Goal: Use online tool/utility: Utilize a website feature to perform a specific function

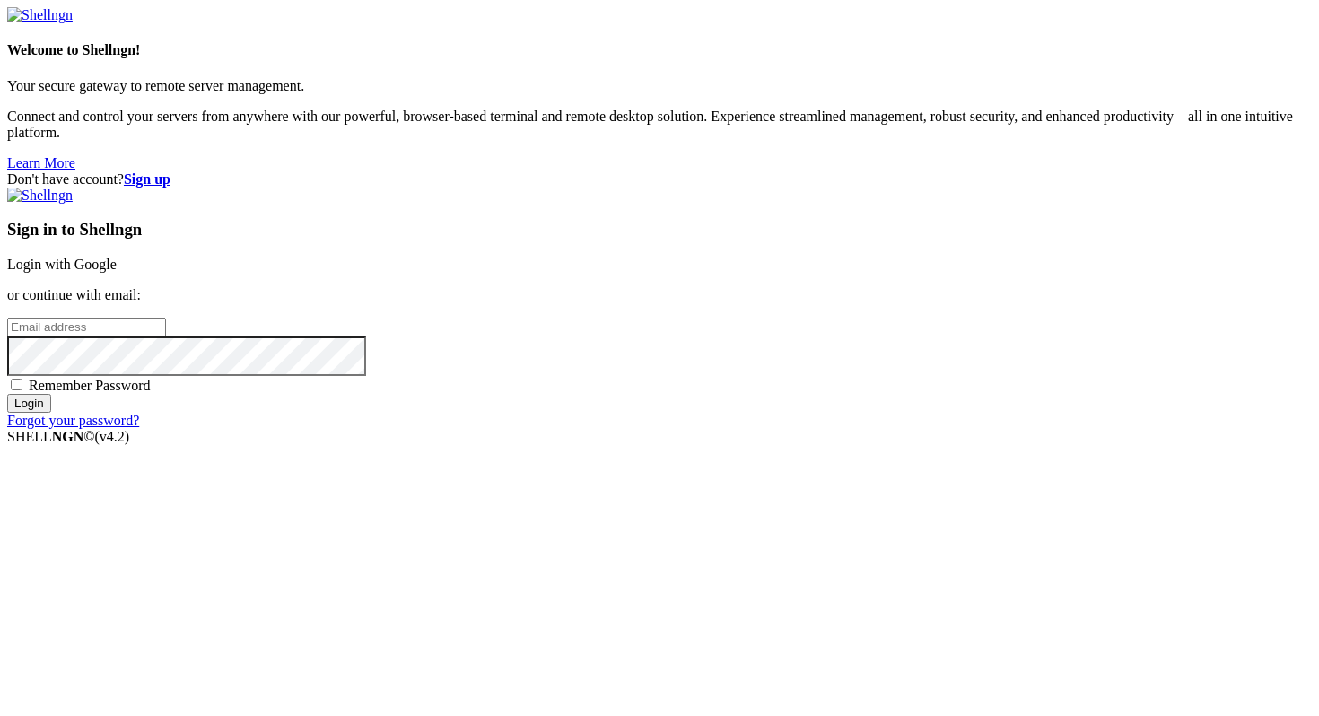
click at [117, 272] on link "Login with Google" at bounding box center [61, 264] width 109 height 15
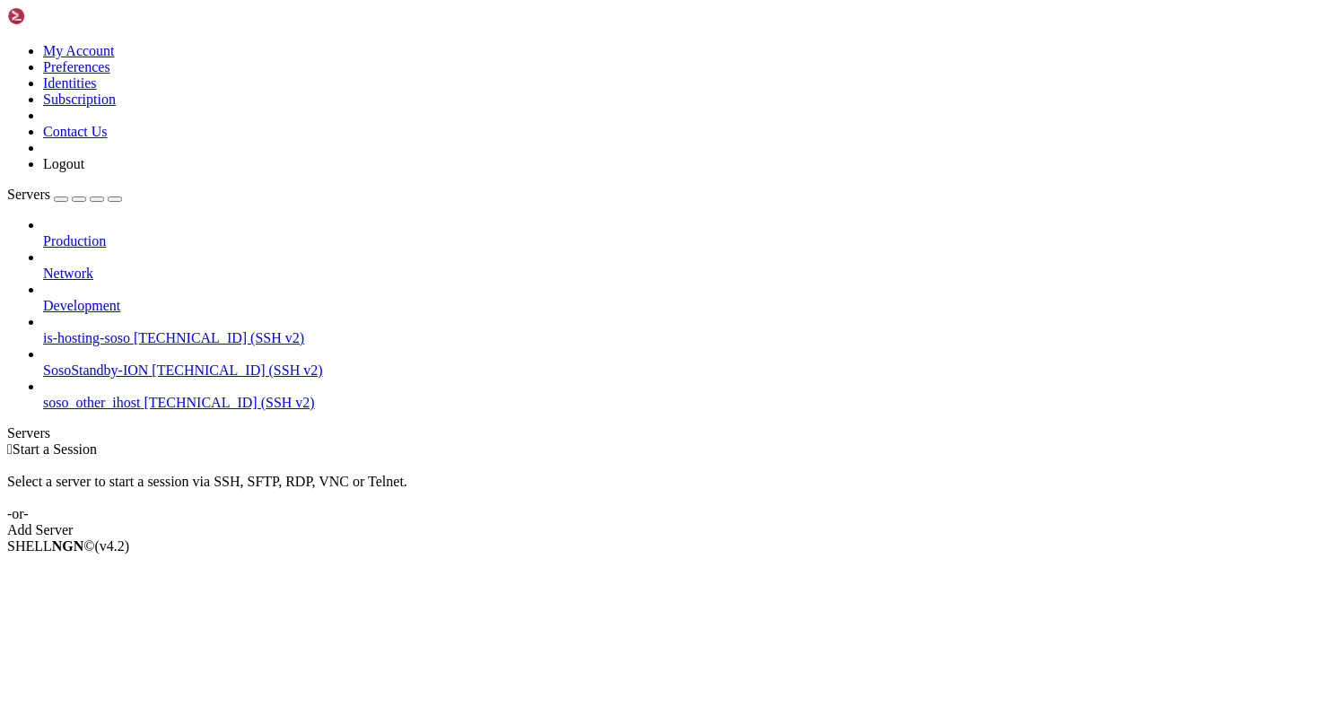
click at [152, 363] on span "[TECHNICAL_ID] (SSH v2)" at bounding box center [237, 370] width 171 height 15
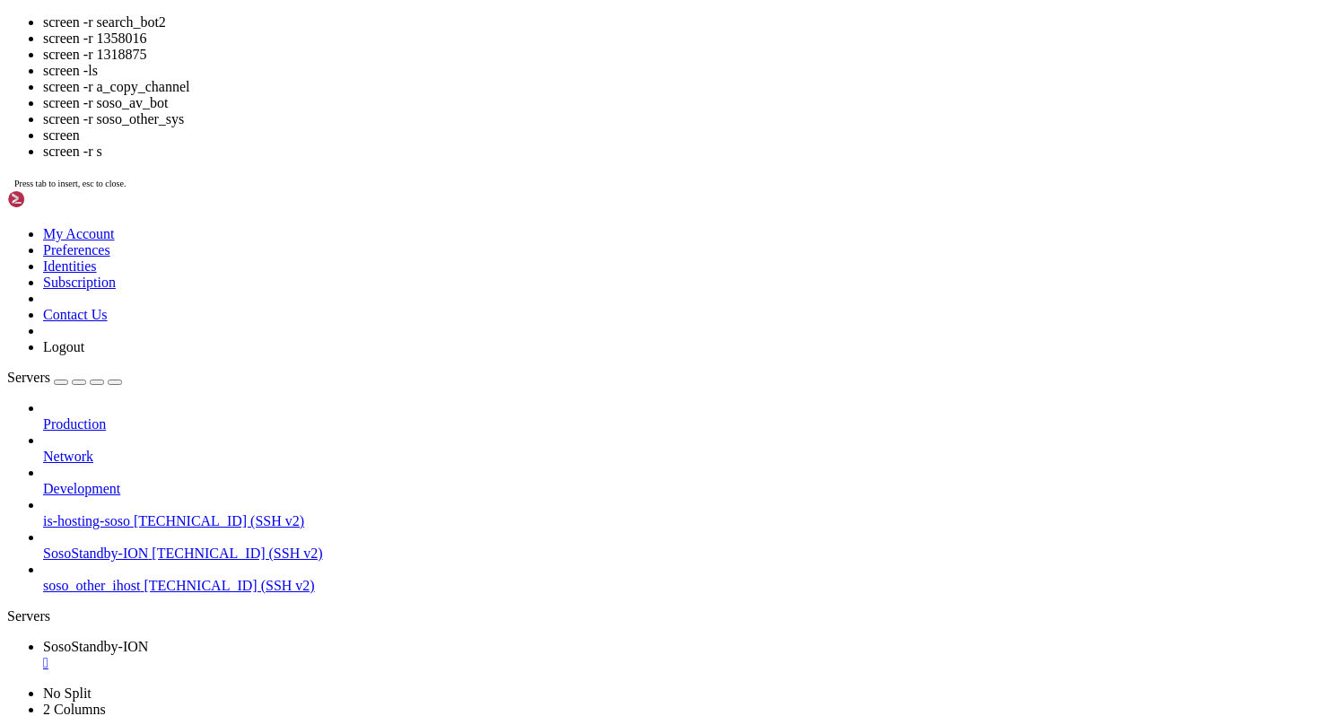
scroll to position [209, 0]
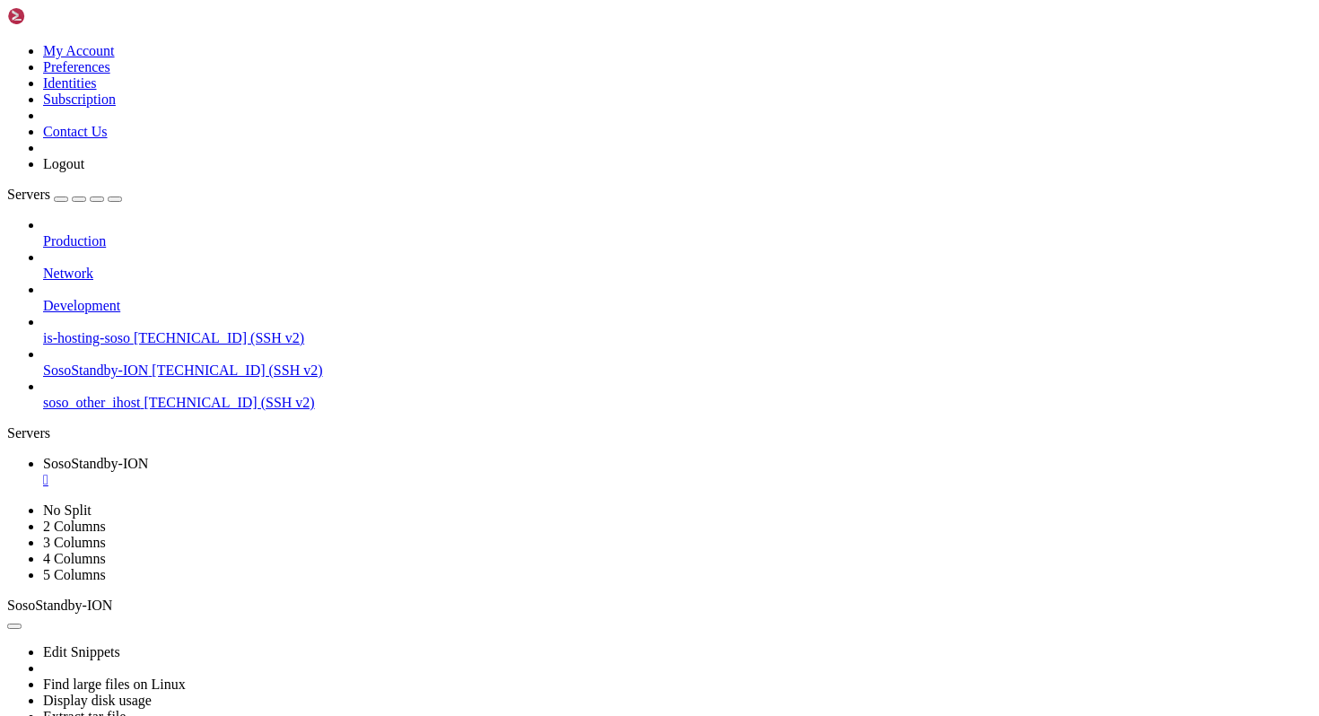
click at [377, 472] on div "" at bounding box center [677, 480] width 1269 height 16
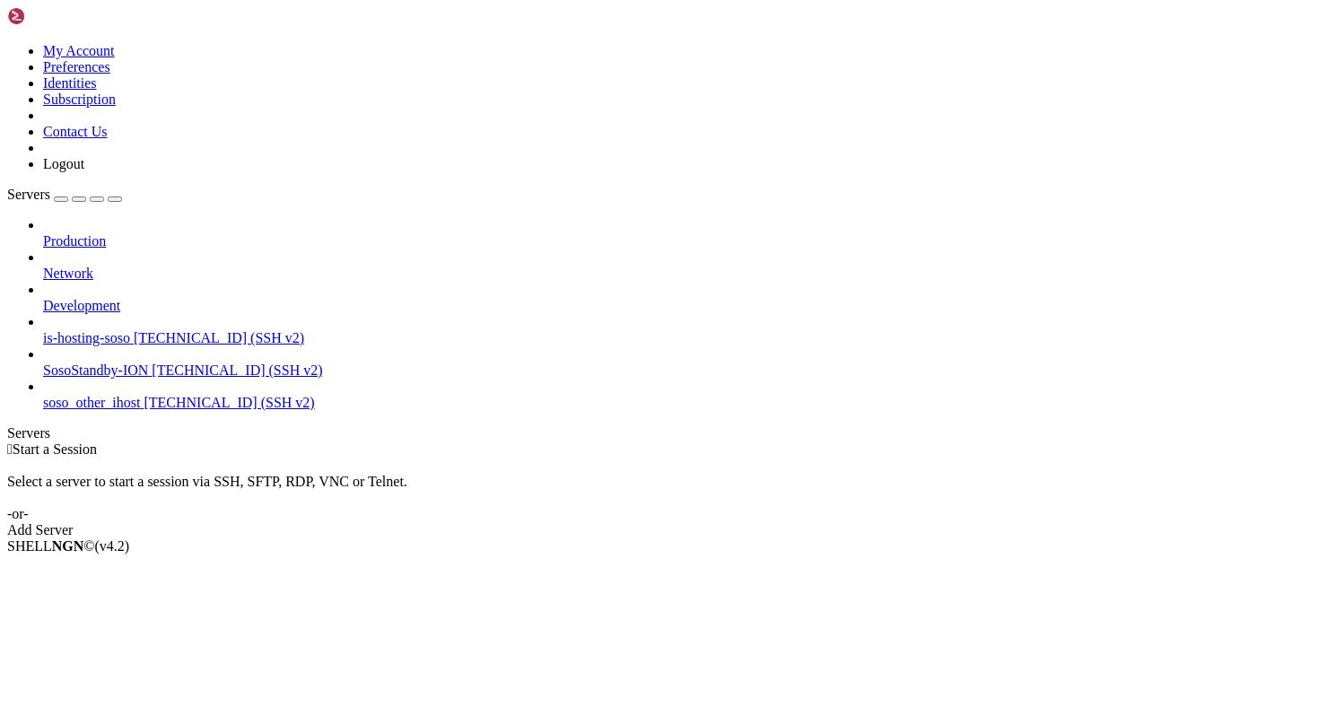
click at [152, 363] on span "[TECHNICAL_ID] (SSH v2)" at bounding box center [237, 370] width 171 height 15
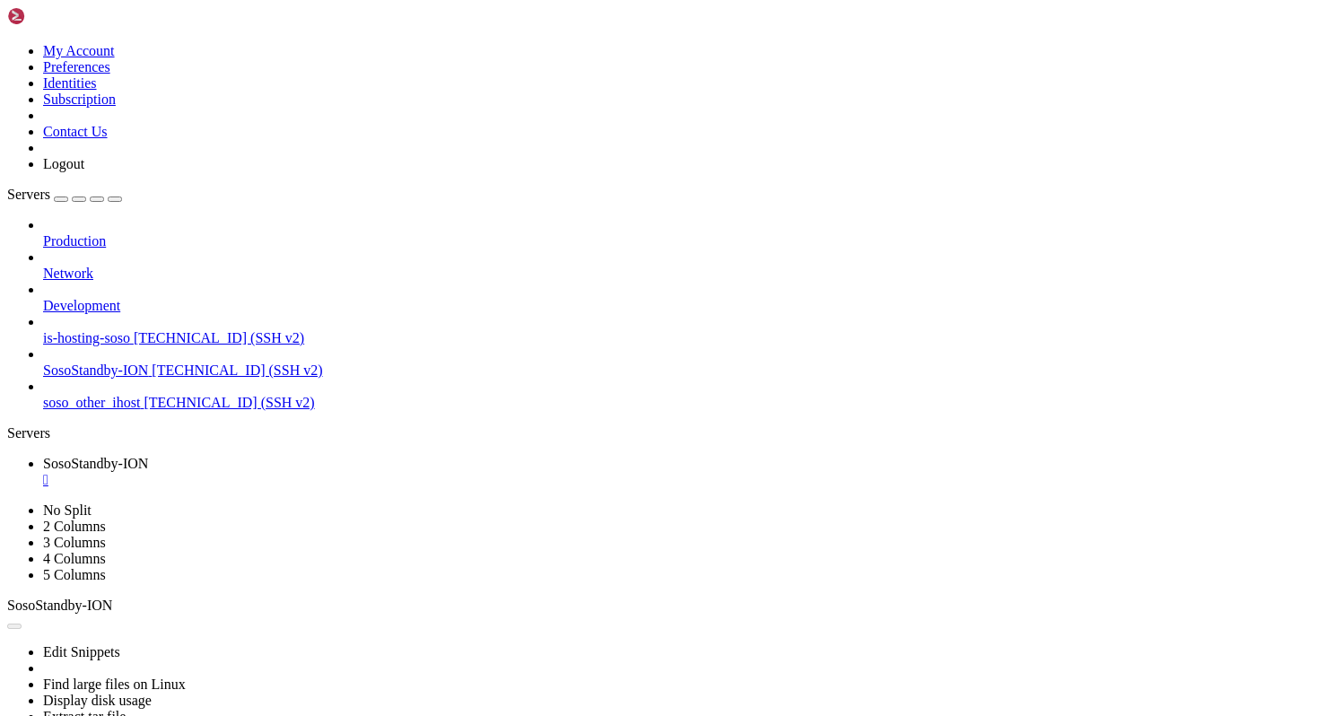
scroll to position [0, 0]
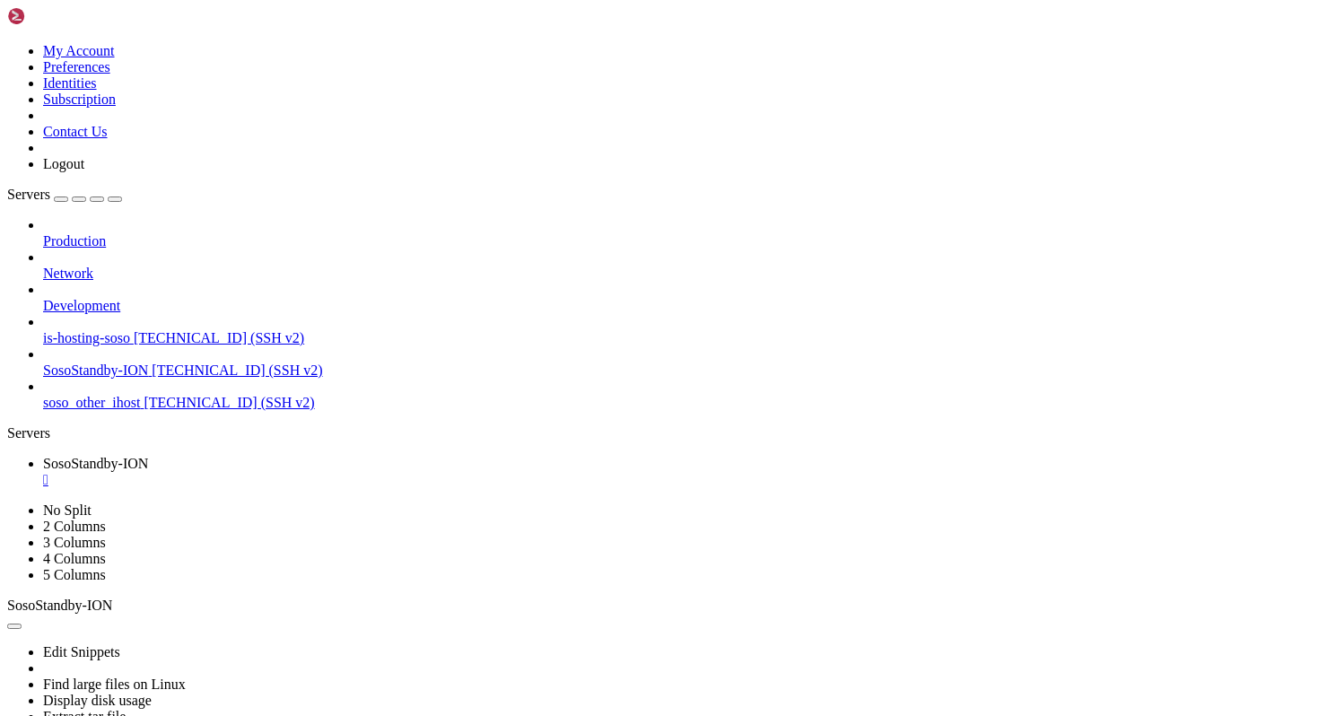
scroll to position [17, 4]
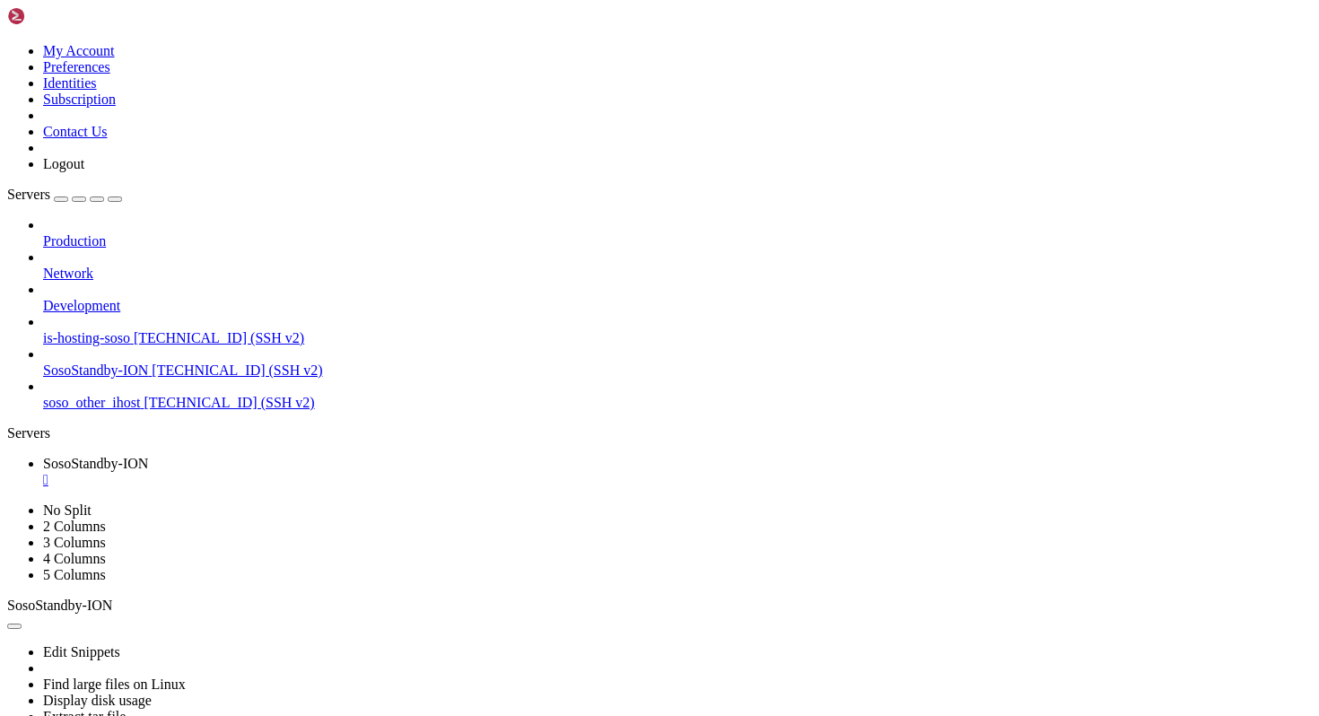
scroll to position [104, 0]
copy x-row "screen -wipe"
drag, startPoint x: 304, startPoint y: 1328, endPoint x: 213, endPoint y: 1327, distance: 91.5
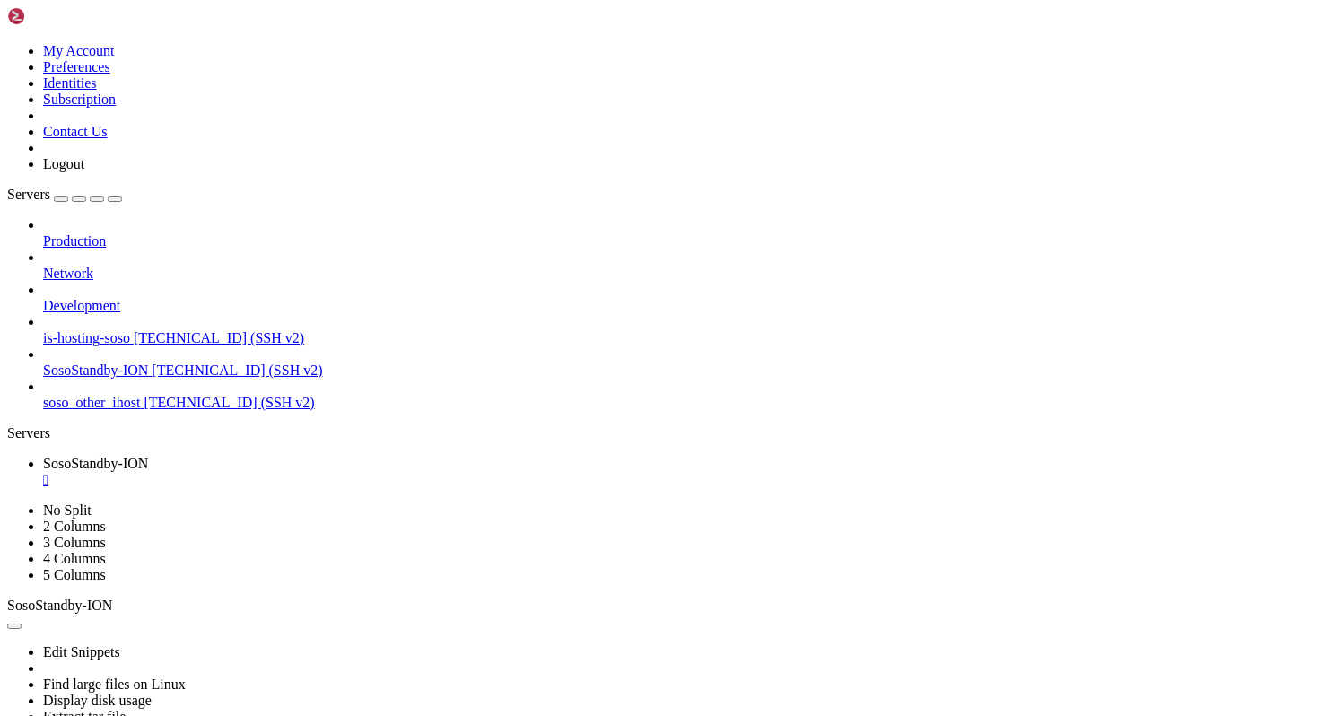
scroll to position [313, 0]
